Goal: Answer question/provide support: Share knowledge or assist other users

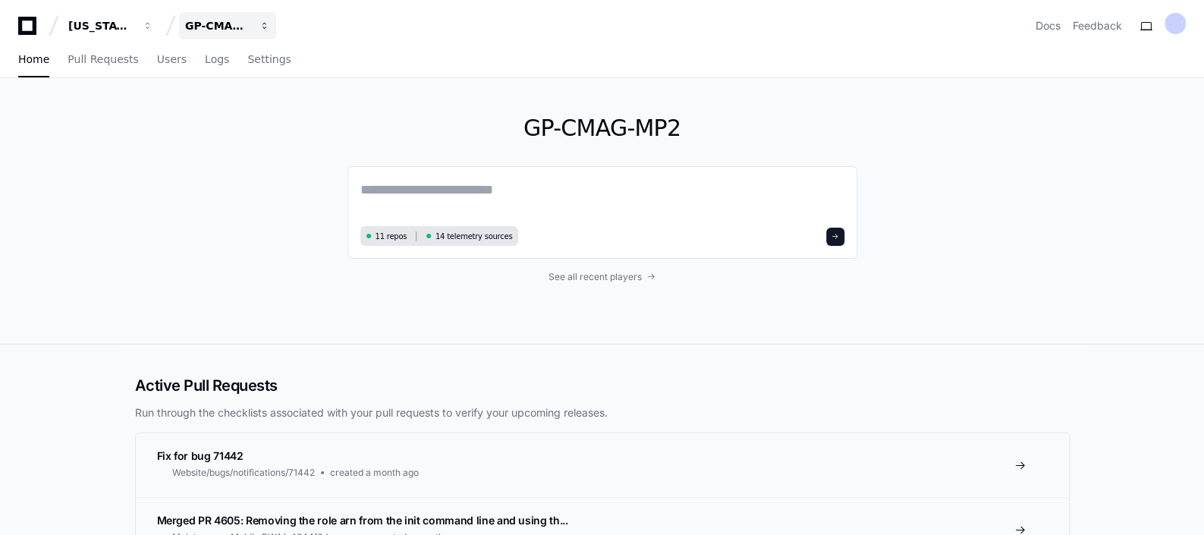
click at [247, 30] on div "GP-CMAG-MP2" at bounding box center [217, 25] width 65 height 15
click at [265, 115] on span "GP-CMAG-AS8" at bounding box center [252, 111] width 86 height 18
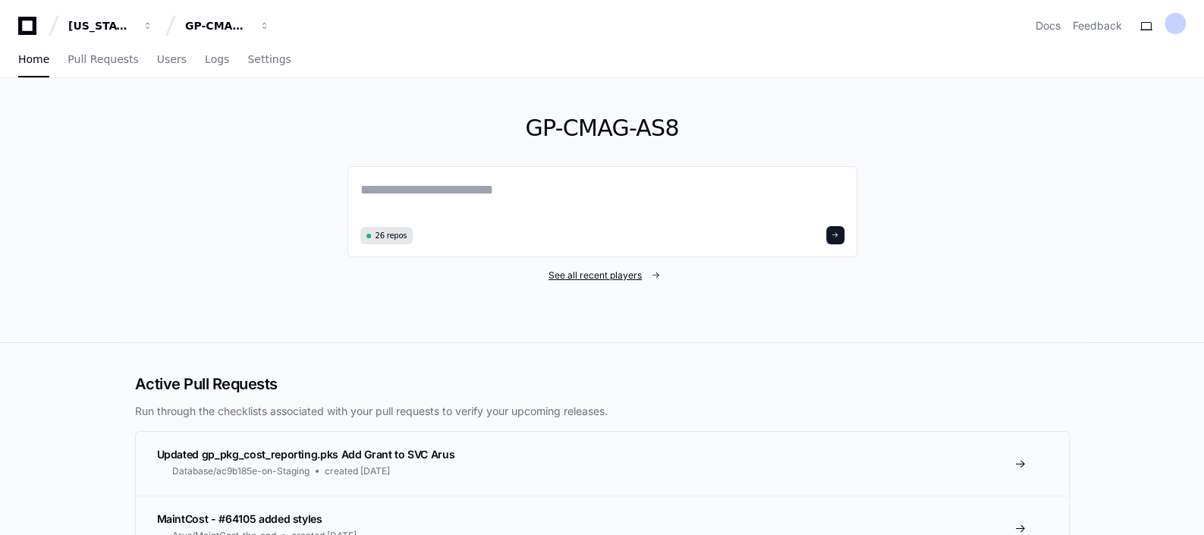
click at [580, 277] on span "See all recent players" at bounding box center [595, 275] width 93 height 12
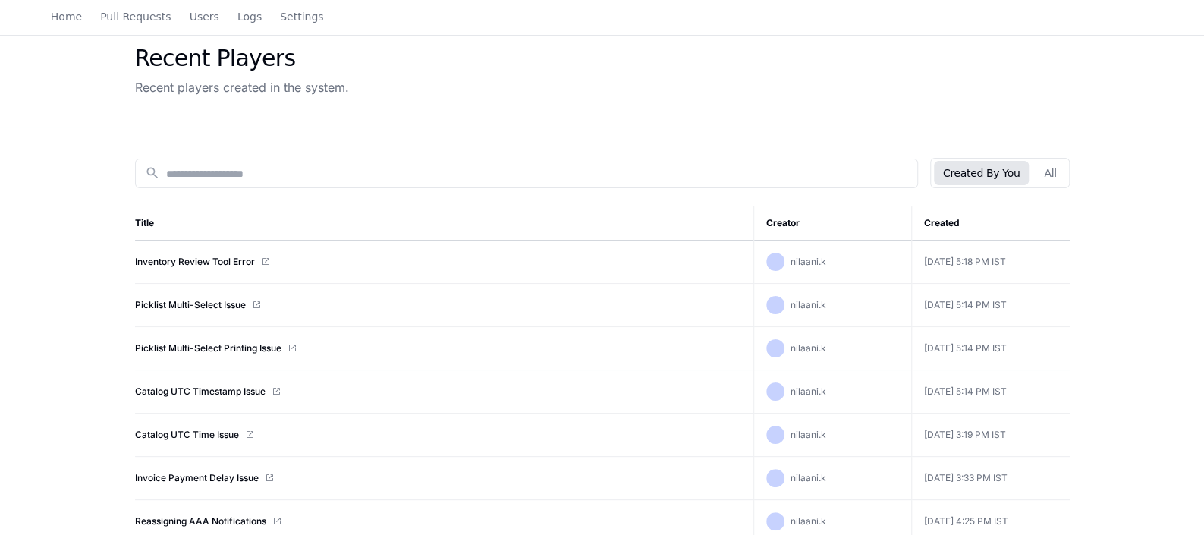
scroll to position [65, 0]
click at [203, 258] on link "Inventory Review Tool Error" at bounding box center [195, 260] width 120 height 12
click at [203, 301] on link "Picklist Multi-Select Issue" at bounding box center [190, 303] width 111 height 12
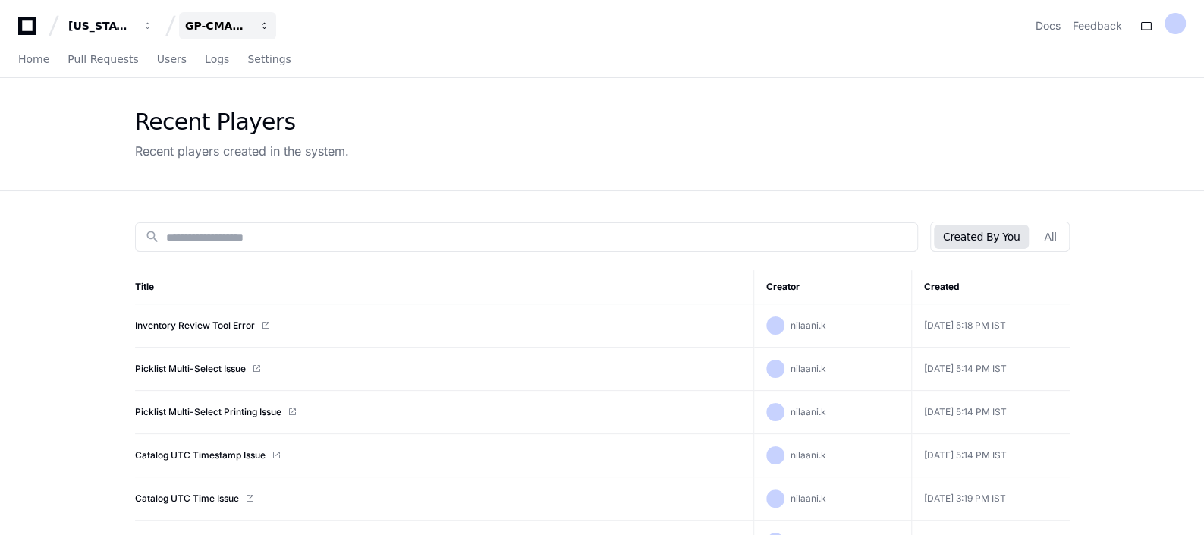
click at [205, 24] on div "GP-CMAG-AS8" at bounding box center [217, 25] width 65 height 15
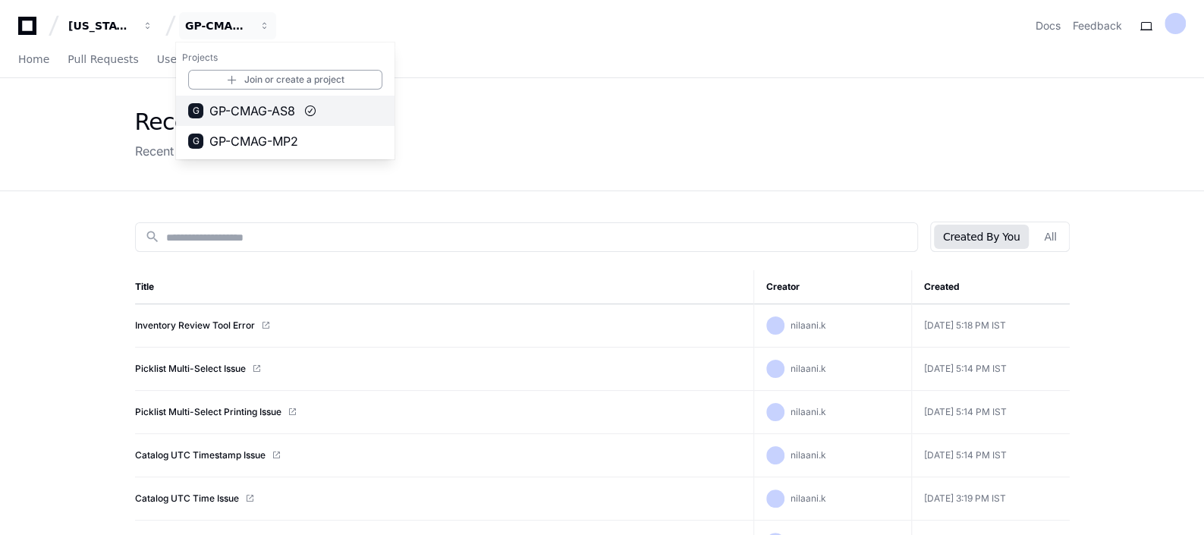
click at [254, 114] on span "GP-CMAG-AS8" at bounding box center [252, 111] width 86 height 18
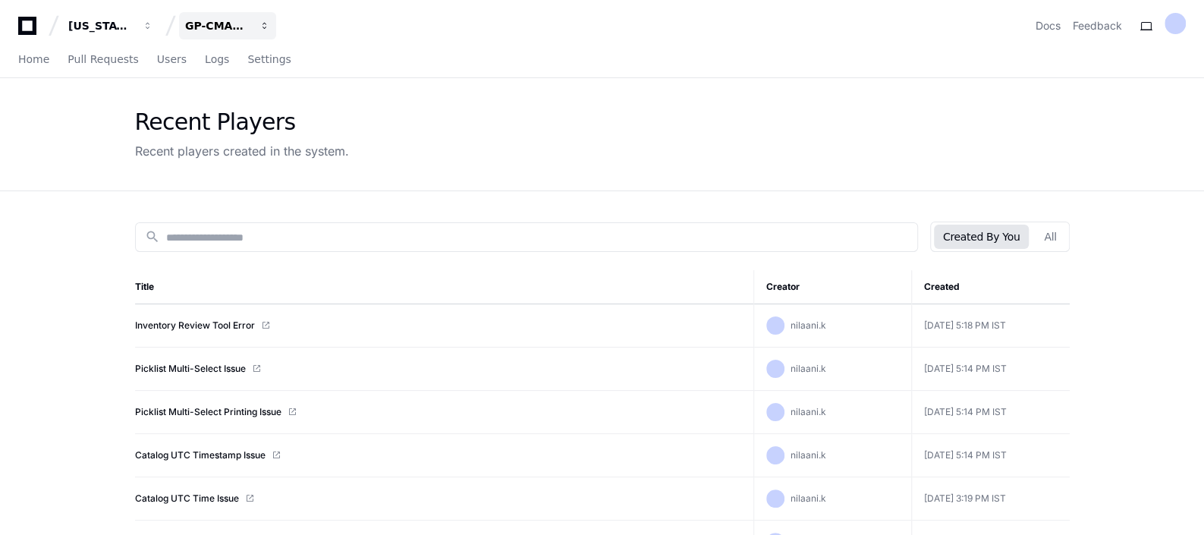
click at [260, 19] on button "GP-CMAG-AS8" at bounding box center [227, 25] width 97 height 27
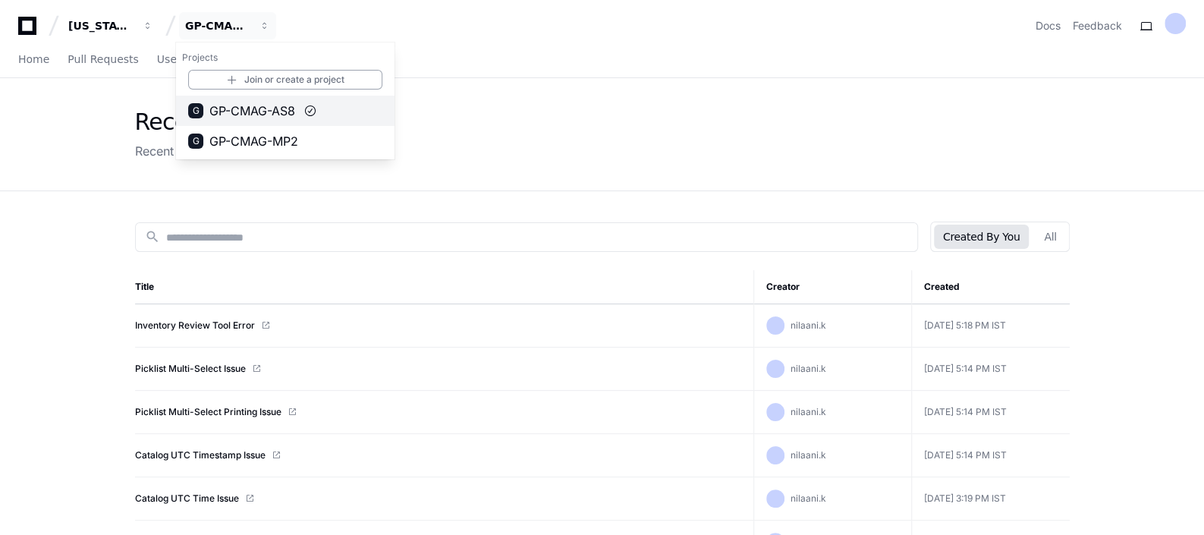
click at [266, 114] on span "GP-CMAG-AS8" at bounding box center [252, 111] width 86 height 18
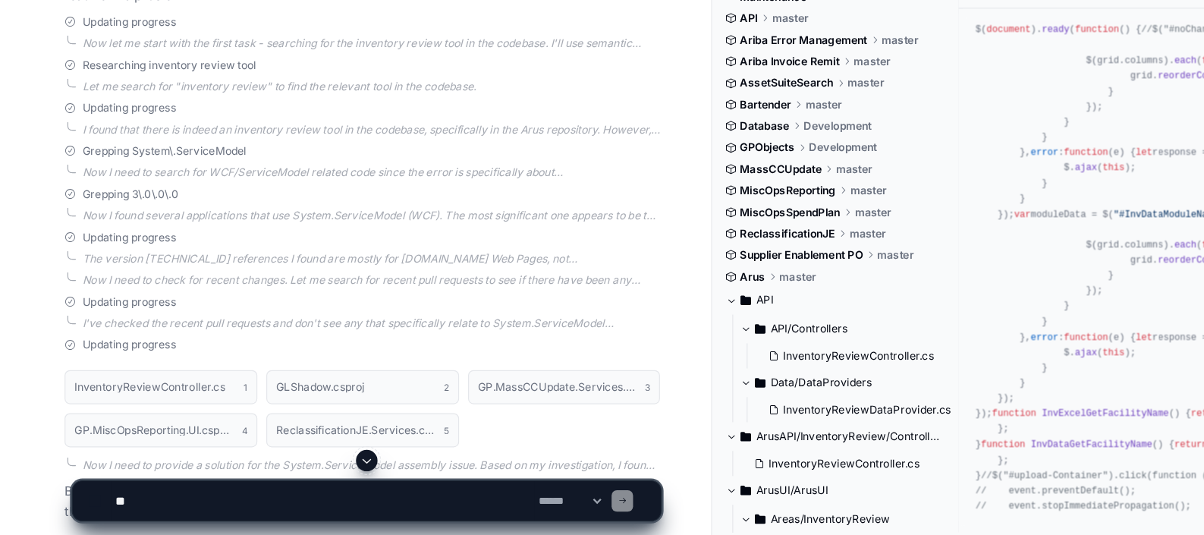
scroll to position [372, 0]
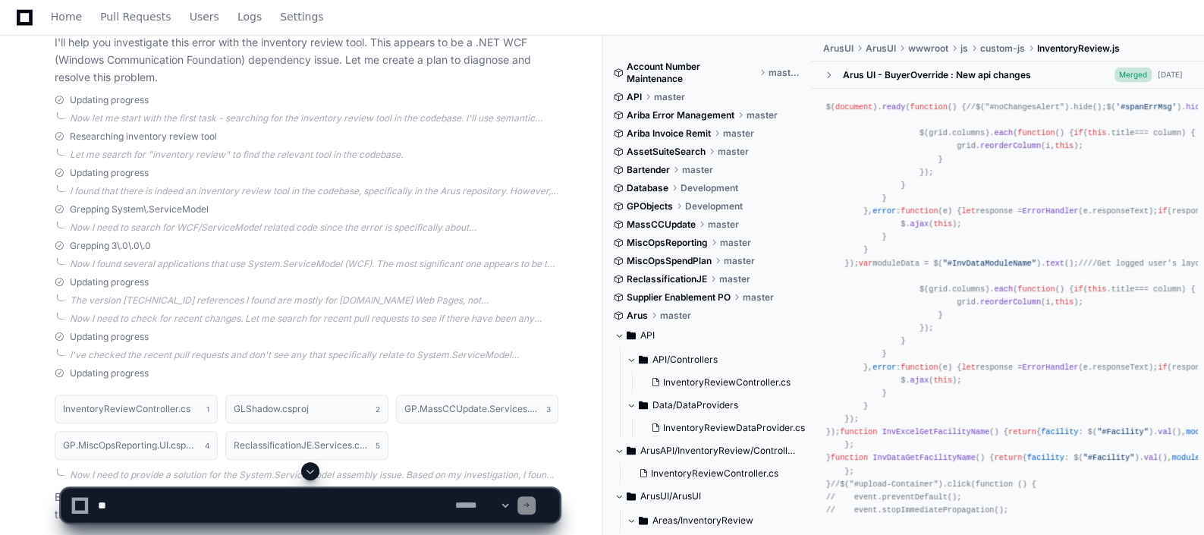
click at [274, 514] on textarea at bounding box center [273, 505] width 357 height 33
type textarea "**********"
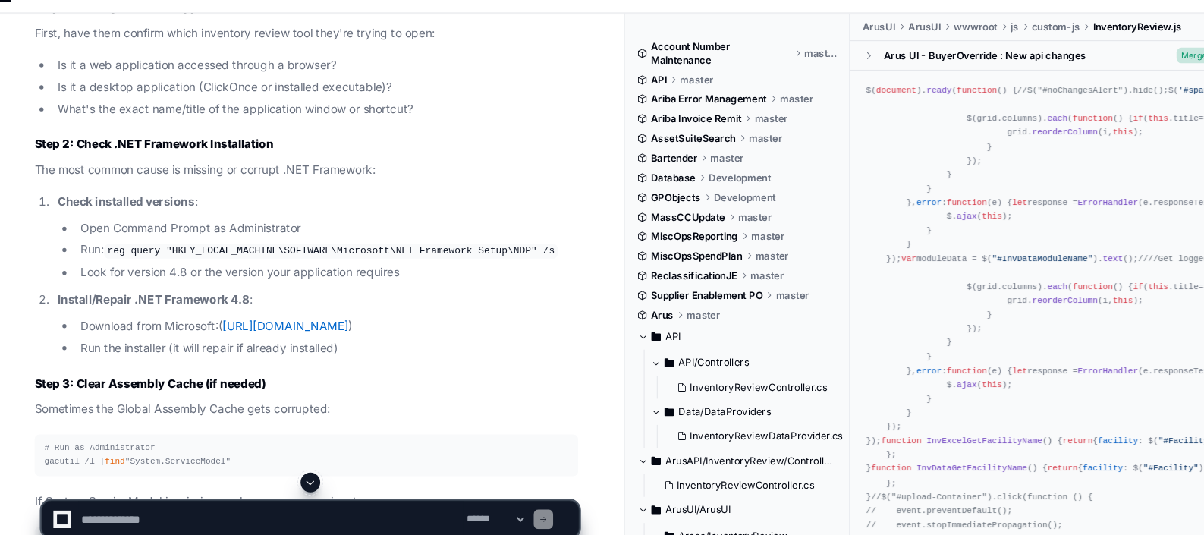
scroll to position [2359, 0]
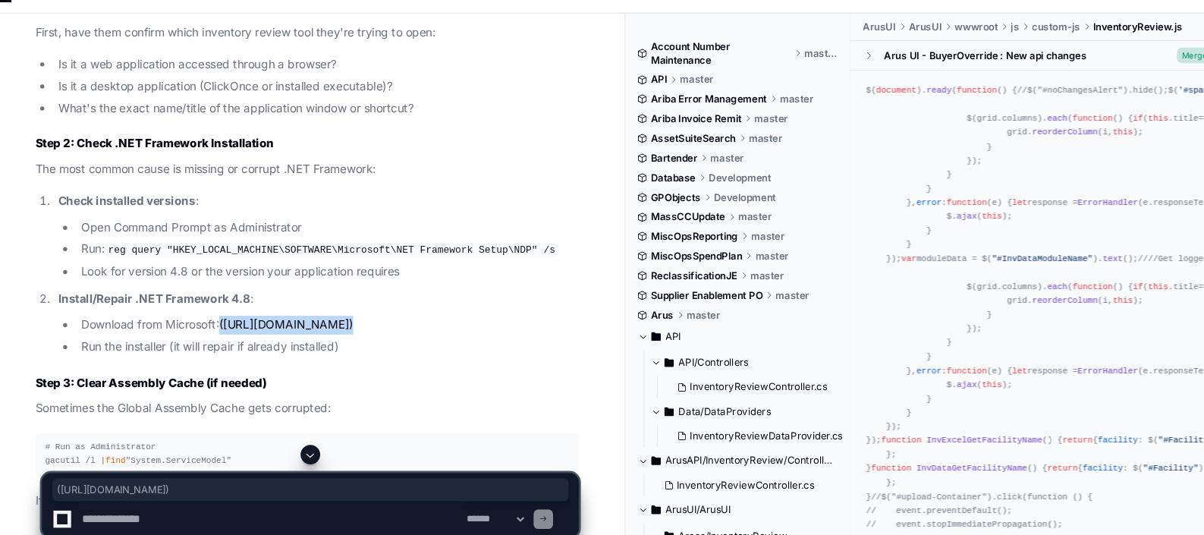
drag, startPoint x: 231, startPoint y: 318, endPoint x: 238, endPoint y: 337, distance: 20.4
click at [238, 334] on li "Download from Microsoft: ( [URL][DOMAIN_NAME] )" at bounding box center [326, 324] width 467 height 17
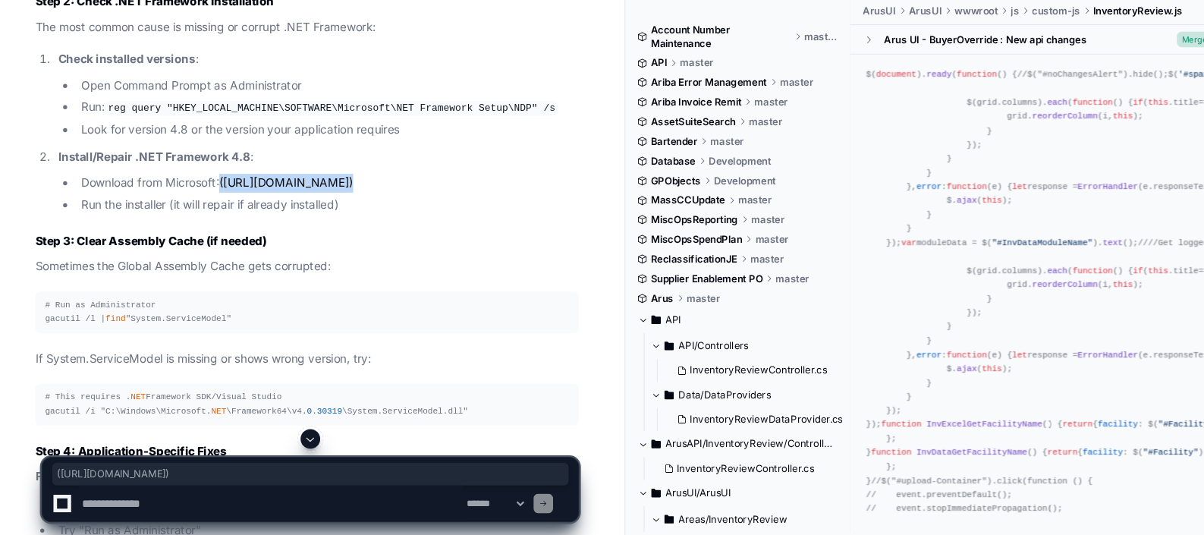
scroll to position [2478, 0]
drag, startPoint x: 238, startPoint y: 337, endPoint x: 219, endPoint y: 366, distance: 34.9
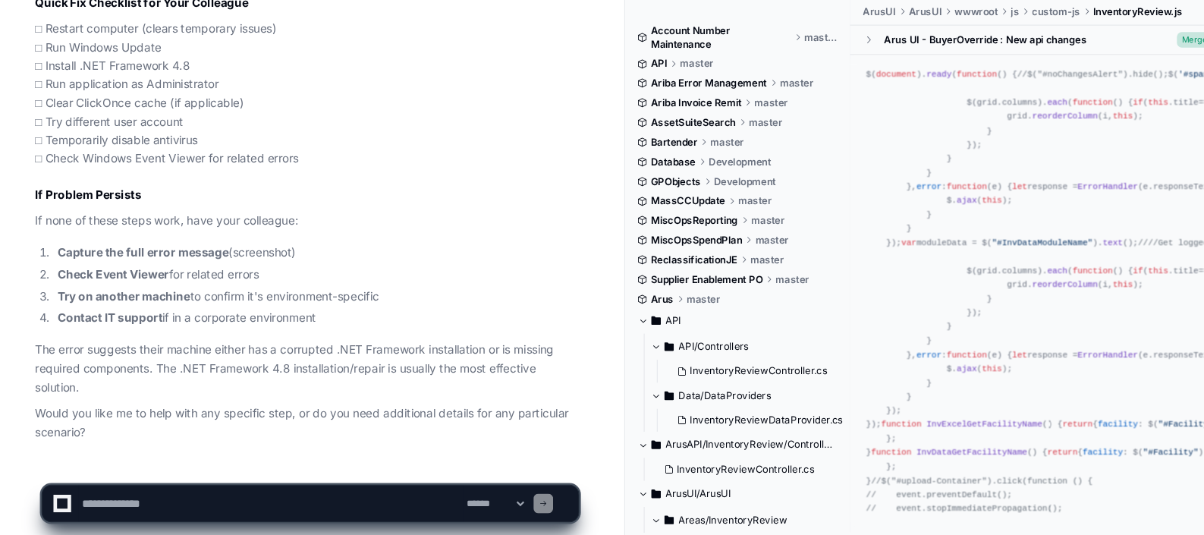
scroll to position [3983, 0]
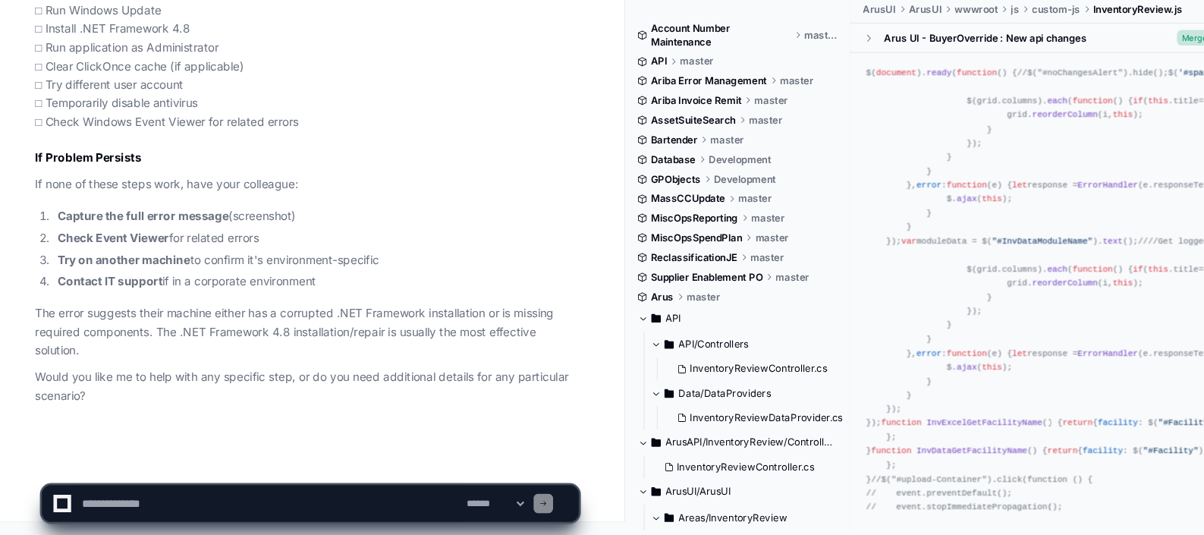
click at [574, 534] on div "**********" at bounding box center [310, 498] width 584 height 73
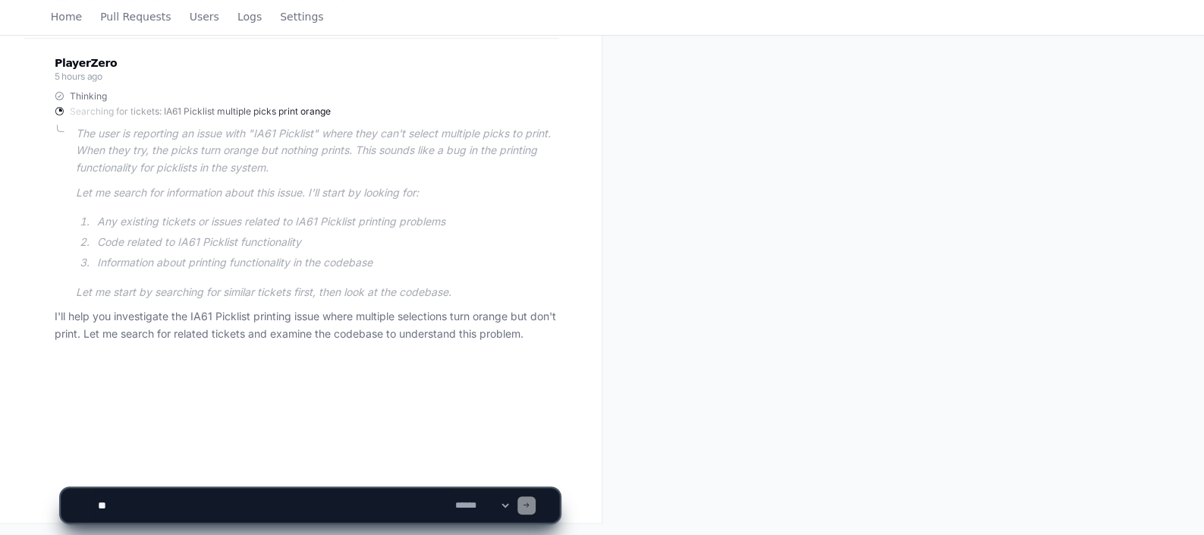
scroll to position [15, 0]
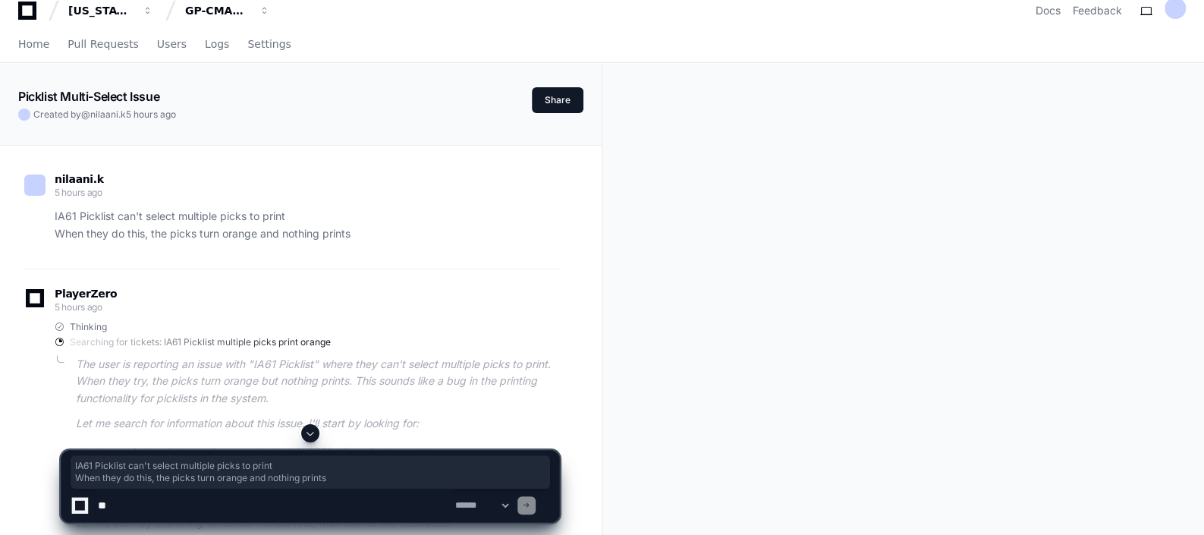
drag, startPoint x: 55, startPoint y: 212, endPoint x: 369, endPoint y: 235, distance: 314.2
click at [369, 235] on p "IA61 Picklist can't select multiple picks to print When they do this, the picks…" at bounding box center [307, 225] width 505 height 35
copy p "IA61 Picklist can't select multiple picks to print When they do this, the picks…"
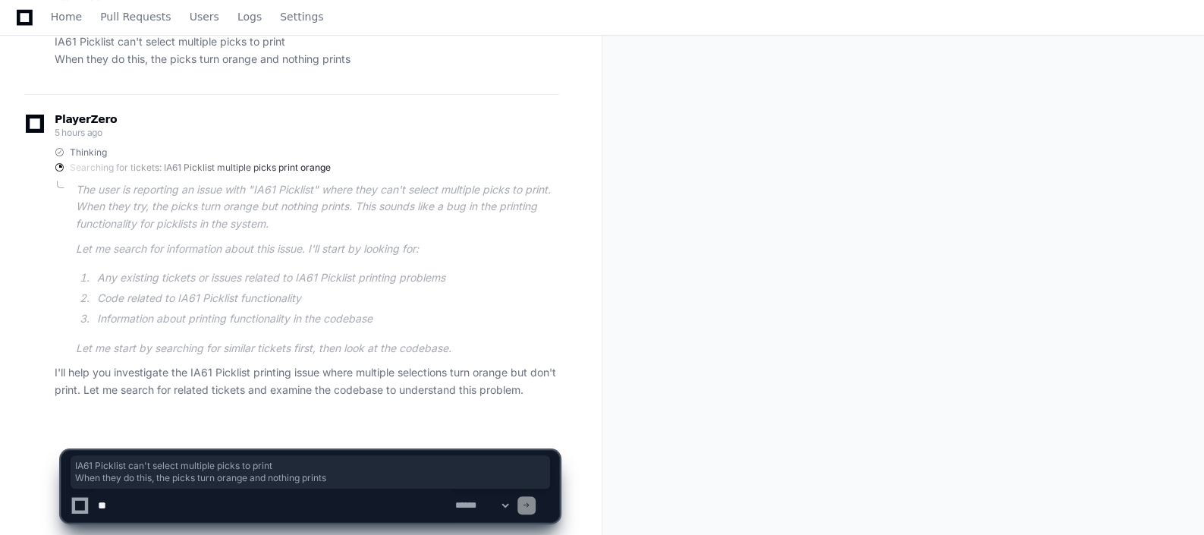
scroll to position [246, 0]
